Goal: Task Accomplishment & Management: Manage account settings

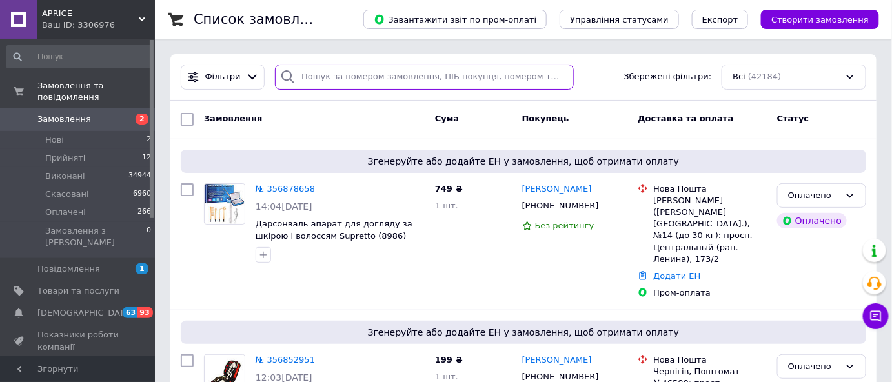
click at [301, 77] on input "search" at bounding box center [424, 77] width 299 height 25
paste input "356892771"
type input "356892771"
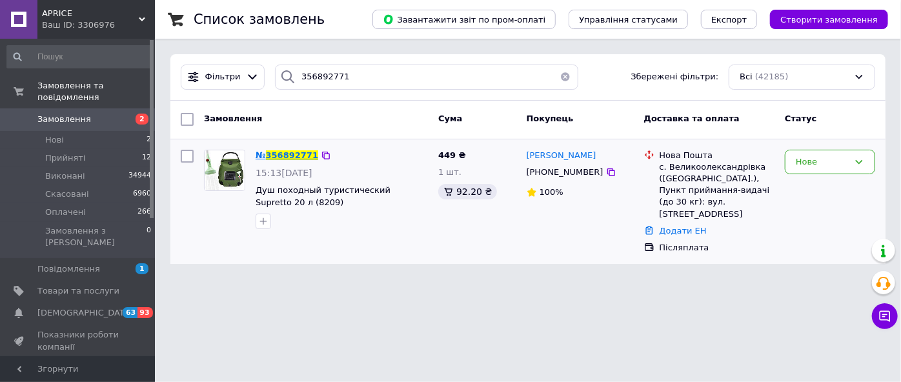
click at [288, 152] on span "356892771" at bounding box center [292, 155] width 52 height 10
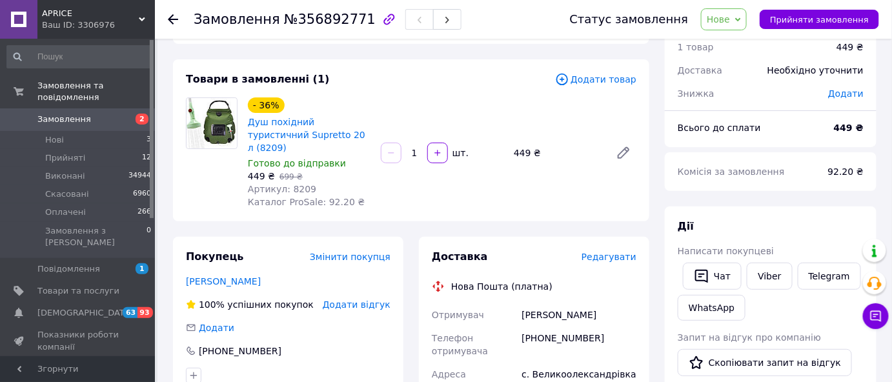
scroll to position [117, 0]
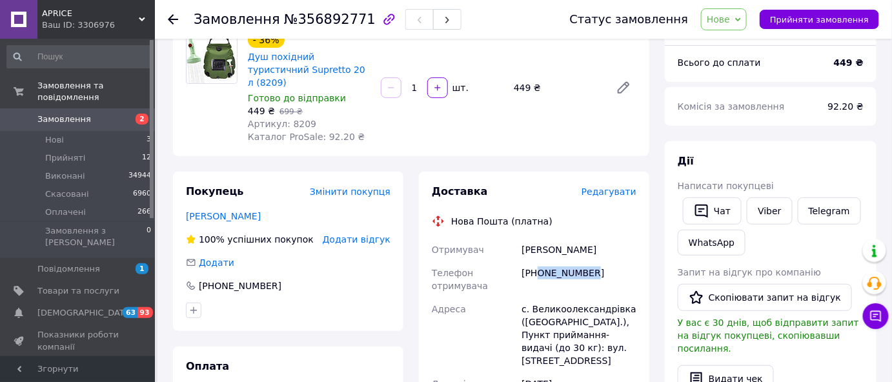
drag, startPoint x: 539, startPoint y: 261, endPoint x: 598, endPoint y: 260, distance: 58.8
click at [599, 261] on div "[PHONE_NUMBER]" at bounding box center [579, 279] width 120 height 36
copy div "0508832505"
drag, startPoint x: 532, startPoint y: 297, endPoint x: 618, endPoint y: 294, distance: 85.9
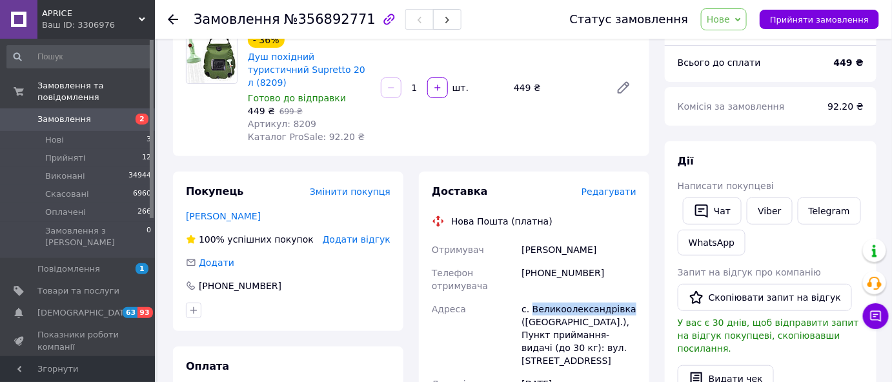
click at [618, 298] on div "с. Великоолександрівка ([GEOGRAPHIC_DATA].), Пункт приймання-видачі (до 30 кг):…" at bounding box center [579, 335] width 120 height 75
copy div "Великоолександрівка"
drag, startPoint x: 523, startPoint y: 238, endPoint x: 600, endPoint y: 235, distance: 76.9
click at [599, 238] on div "[PERSON_NAME]" at bounding box center [579, 249] width 120 height 23
copy div "[PERSON_NAME]"
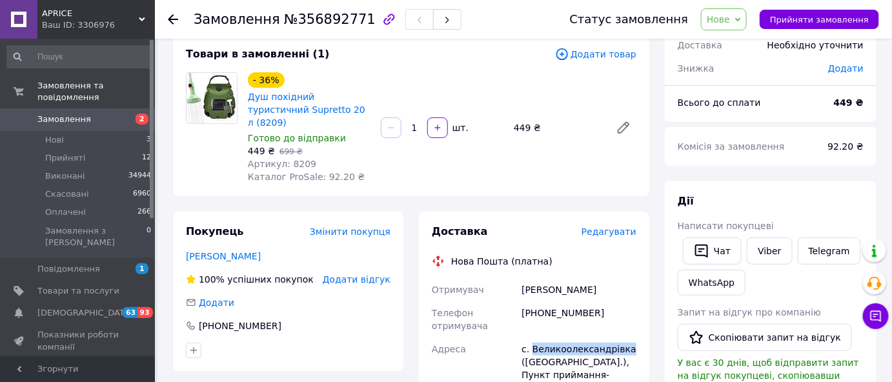
scroll to position [0, 0]
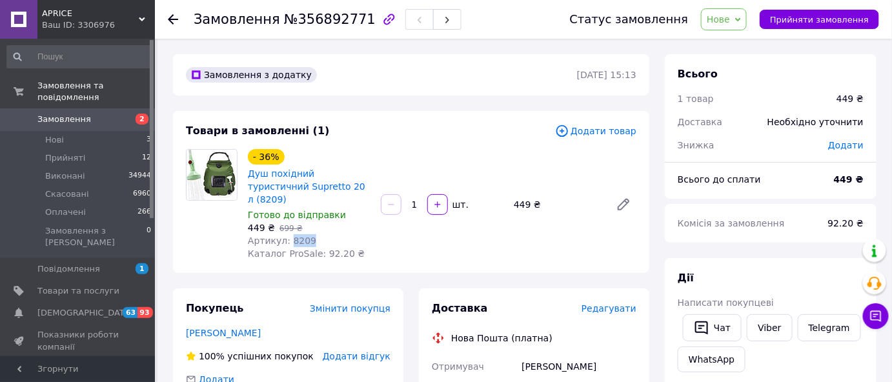
drag, startPoint x: 287, startPoint y: 229, endPoint x: 314, endPoint y: 225, distance: 27.3
click at [314, 234] on div "Артикул: 8209" at bounding box center [309, 240] width 123 height 13
copy span "8209"
drag, startPoint x: 291, startPoint y: 23, endPoint x: 353, endPoint y: 17, distance: 62.2
click at [353, 17] on span "№356892771" at bounding box center [330, 19] width 92 height 15
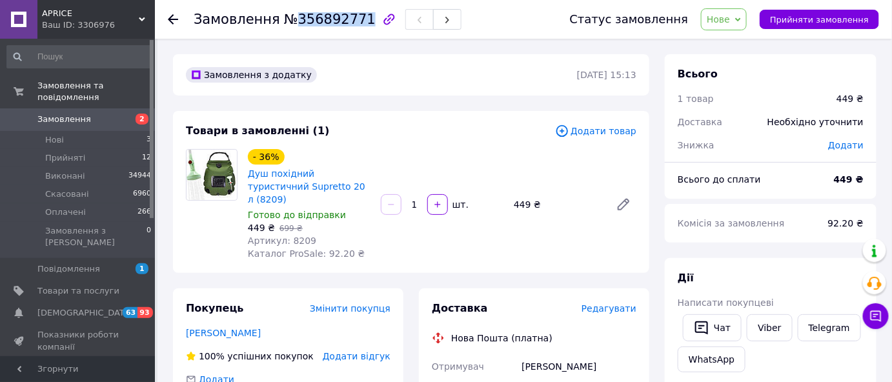
copy span "356892771"
click at [731, 25] on span "Нове" at bounding box center [724, 19] width 46 height 22
click at [737, 59] on li "Виконано" at bounding box center [731, 64] width 59 height 19
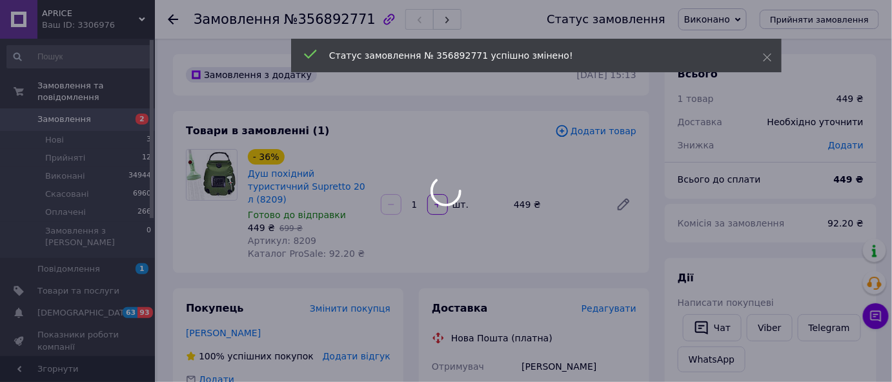
click at [85, 114] on span "Замовлення" at bounding box center [78, 120] width 82 height 12
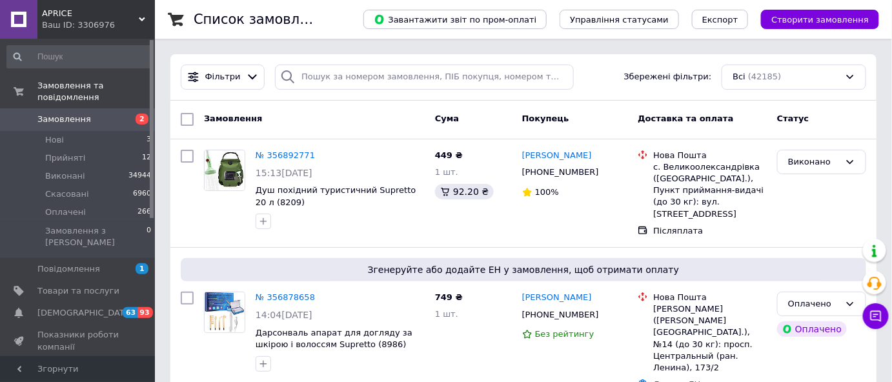
click at [77, 114] on span "Замовлення" at bounding box center [64, 120] width 54 height 12
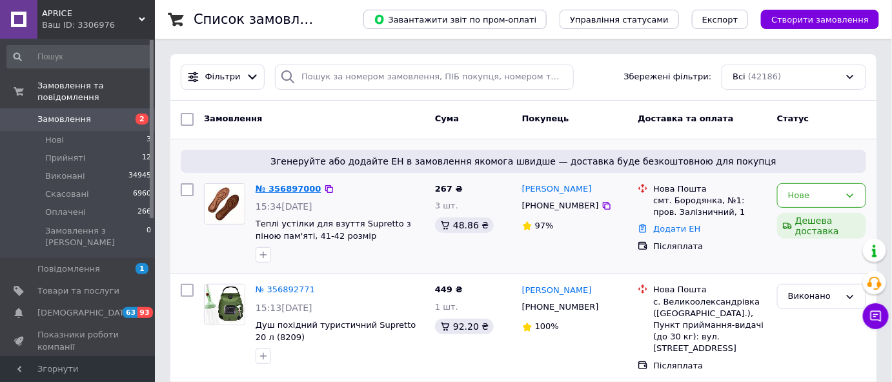
click at [267, 186] on link "№ 356897000" at bounding box center [289, 189] width 66 height 10
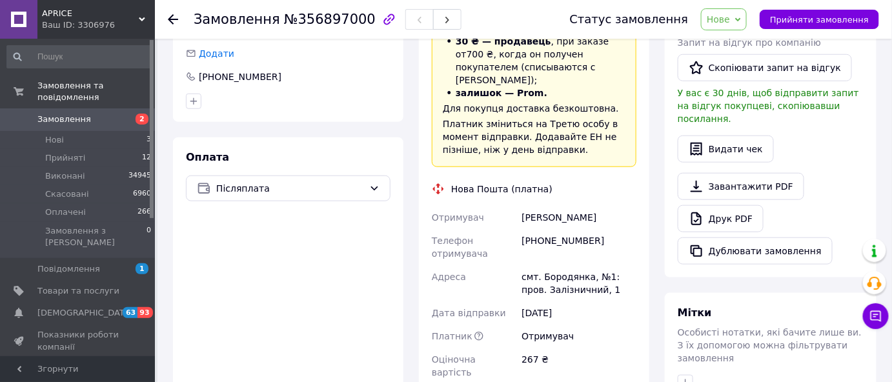
scroll to position [352, 0]
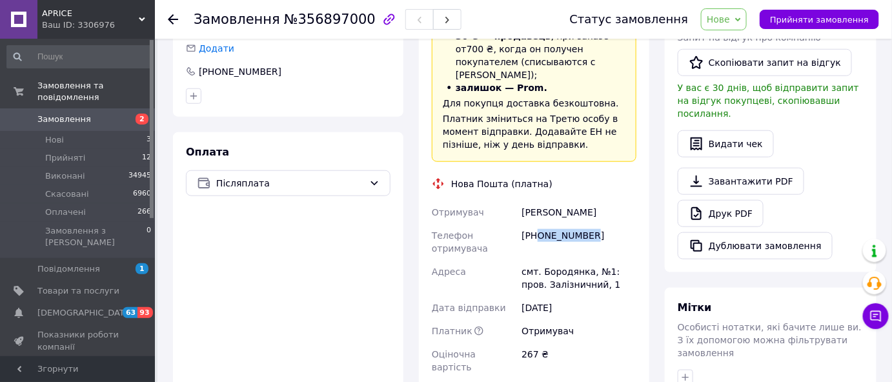
drag, startPoint x: 538, startPoint y: 223, endPoint x: 594, endPoint y: 223, distance: 55.5
click at [594, 224] on div "[PHONE_NUMBER]" at bounding box center [579, 242] width 120 height 36
copy div "0994535788"
click at [616, 81] on li "залишок — Prom." at bounding box center [534, 87] width 183 height 13
click at [730, 23] on span "Нове" at bounding box center [718, 19] width 23 height 10
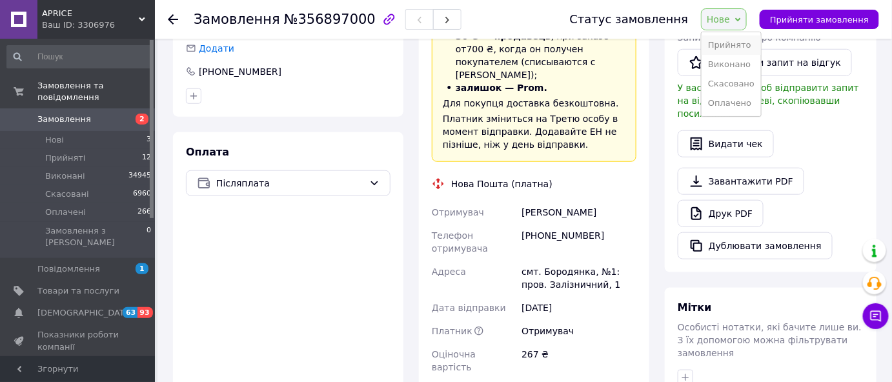
click at [738, 41] on li "Прийнято" at bounding box center [731, 45] width 59 height 19
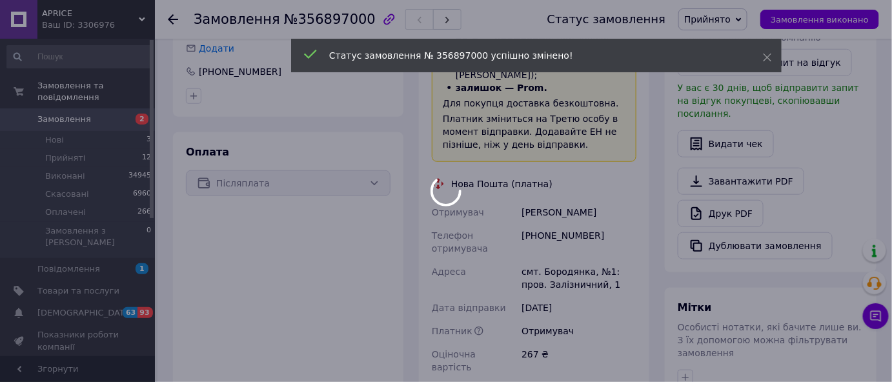
click at [83, 106] on body "APRICE Ваш ID: 3306976 Сайт APRICE Кабінет покупця Перевірити стан системи Стор…" at bounding box center [446, 184] width 892 height 1072
